Goal: Navigation & Orientation: Find specific page/section

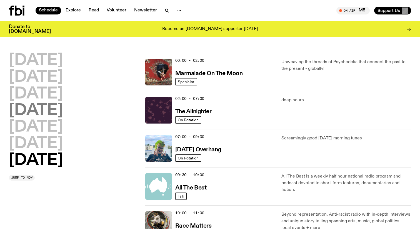
click at [53, 113] on h2 "[DATE]" at bounding box center [36, 111] width 54 height 16
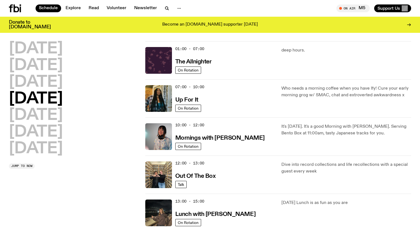
scroll to position [15, 0]
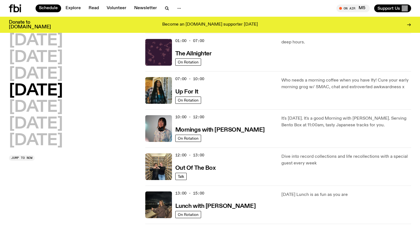
click at [316, 82] on p "Who needs a morning coffee when you have Ify! Cure your early morning grog w/ S…" at bounding box center [347, 83] width 130 height 13
click at [164, 94] on img at bounding box center [158, 90] width 27 height 27
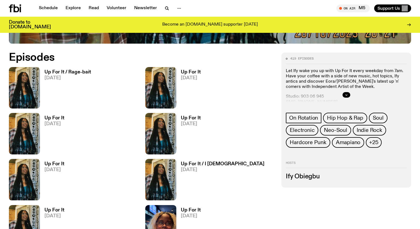
scroll to position [260, 0]
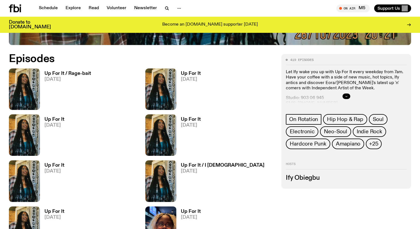
click at [346, 98] on icon "button" at bounding box center [346, 95] width 3 height 3
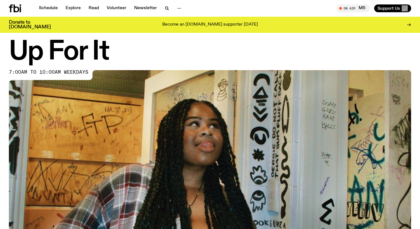
scroll to position [10, 0]
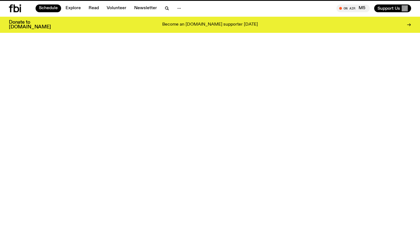
scroll to position [15, 0]
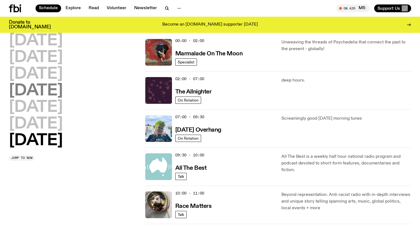
click at [39, 91] on h2 "[DATE]" at bounding box center [36, 91] width 54 height 16
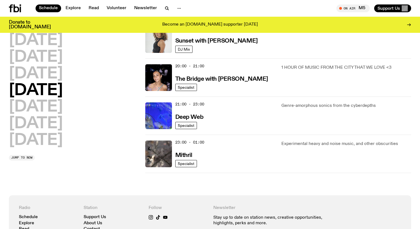
scroll to position [246, 0]
